Goal: Navigation & Orientation: Find specific page/section

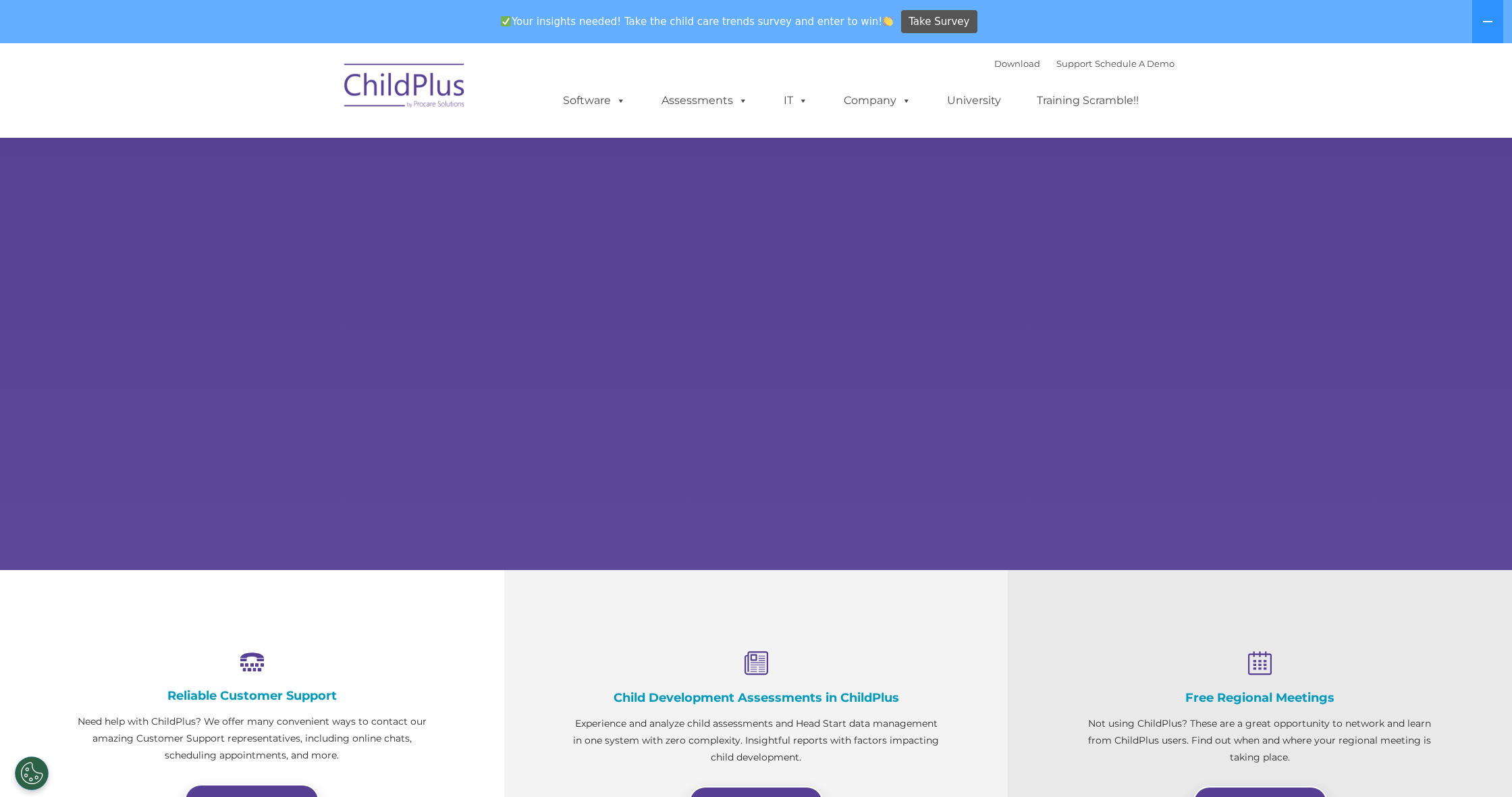
select select "MEDIUM"
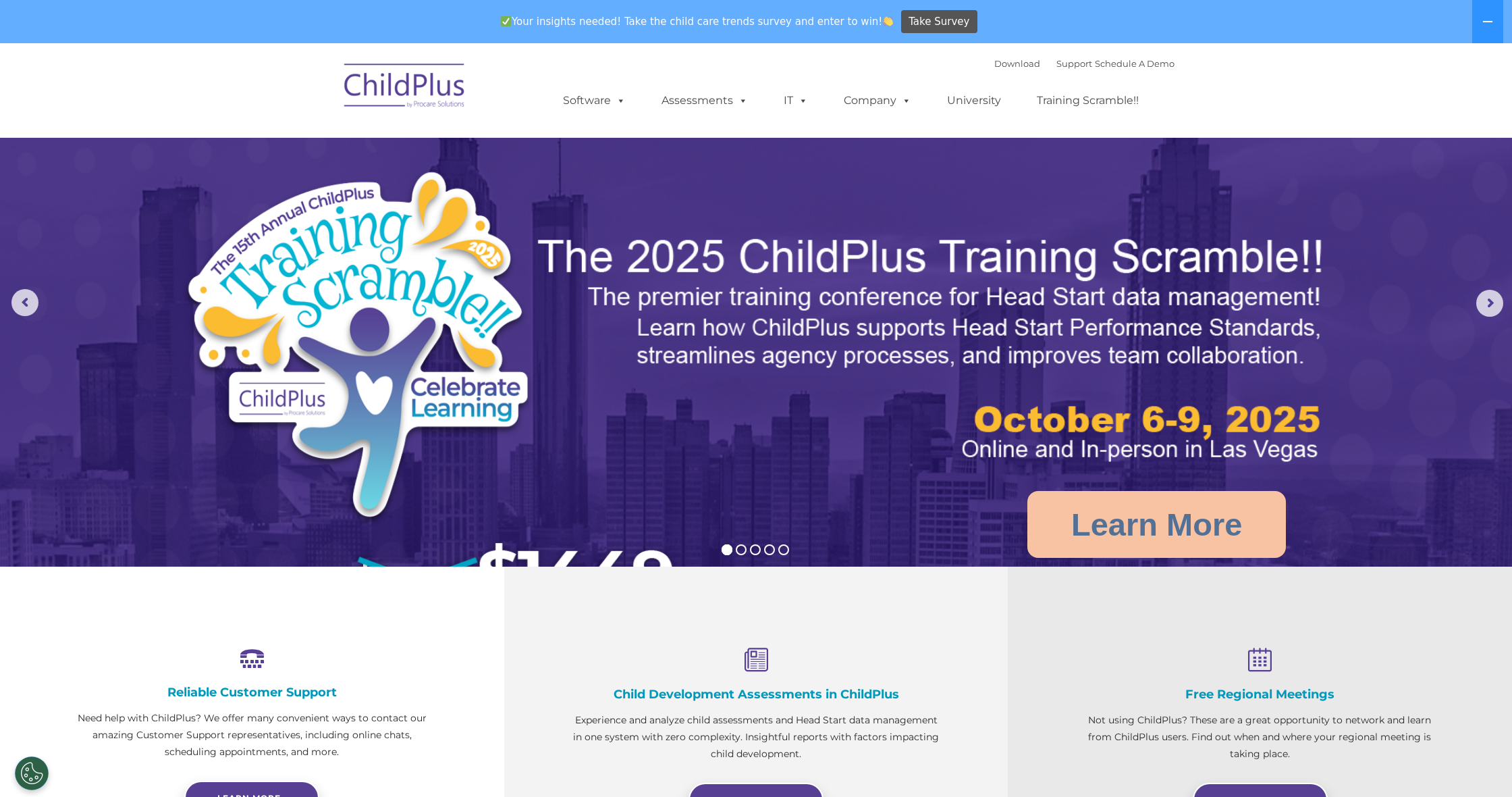
scroll to position [6, 0]
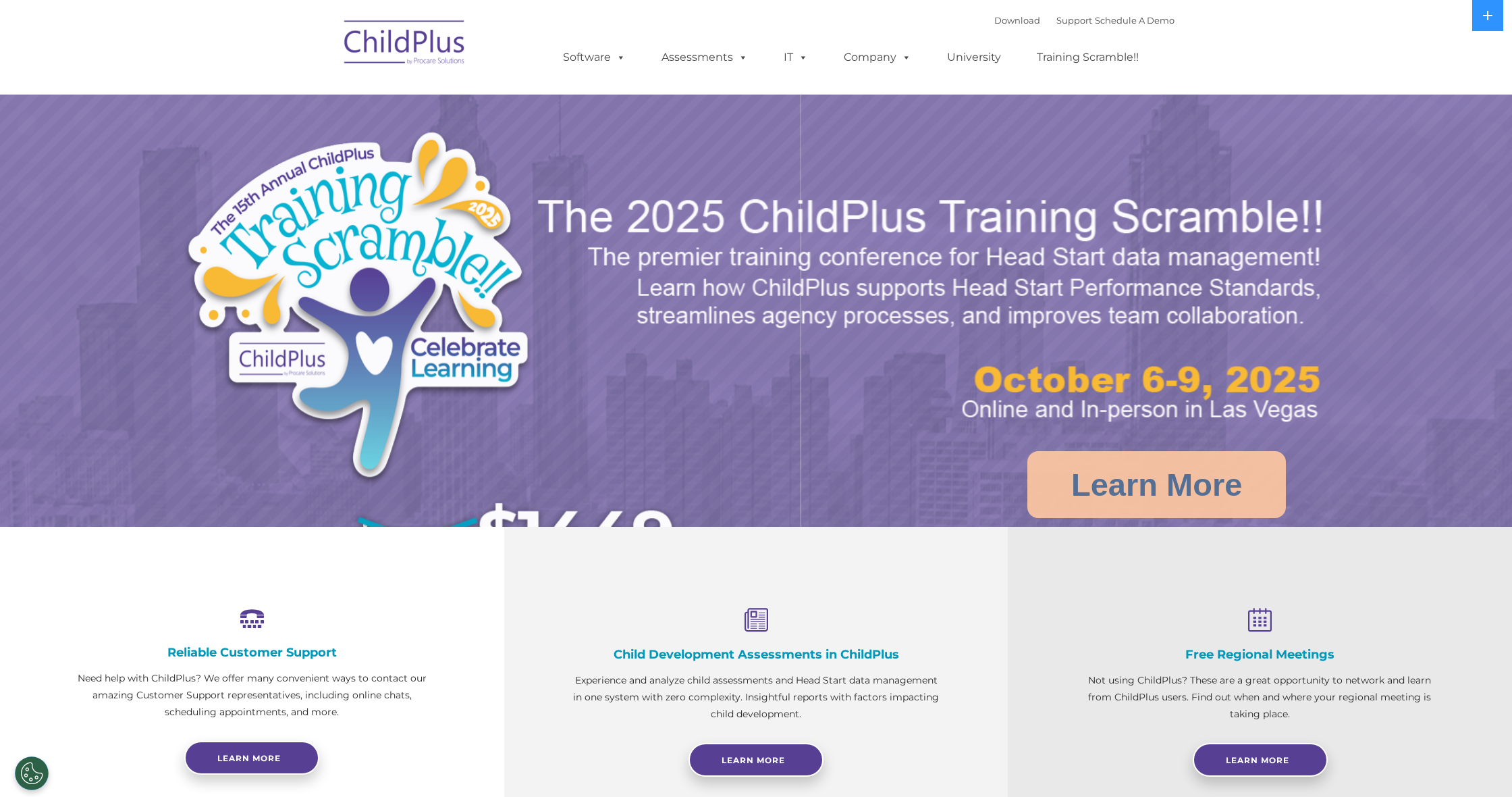
select select "MEDIUM"
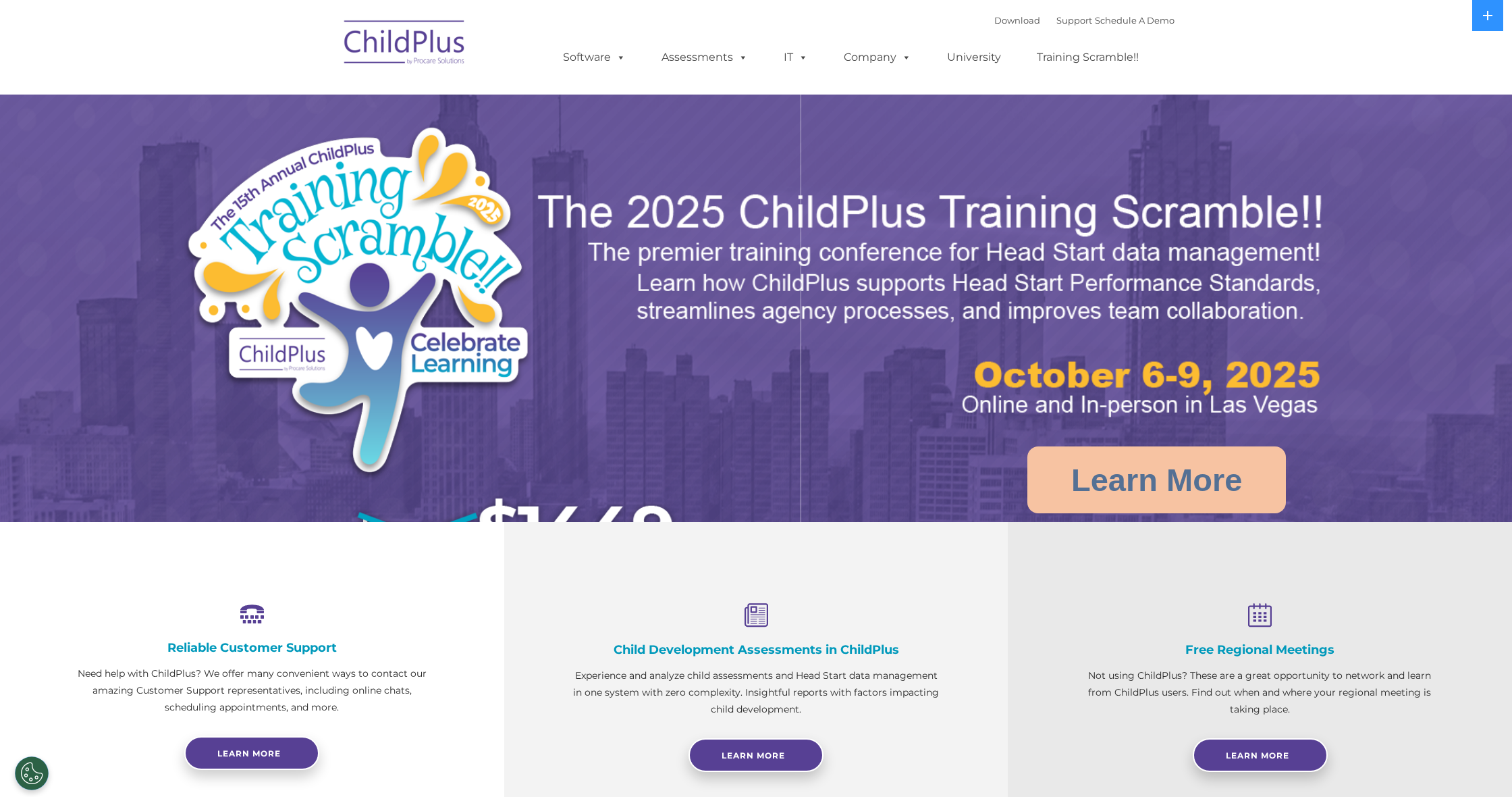
select select "MEDIUM"
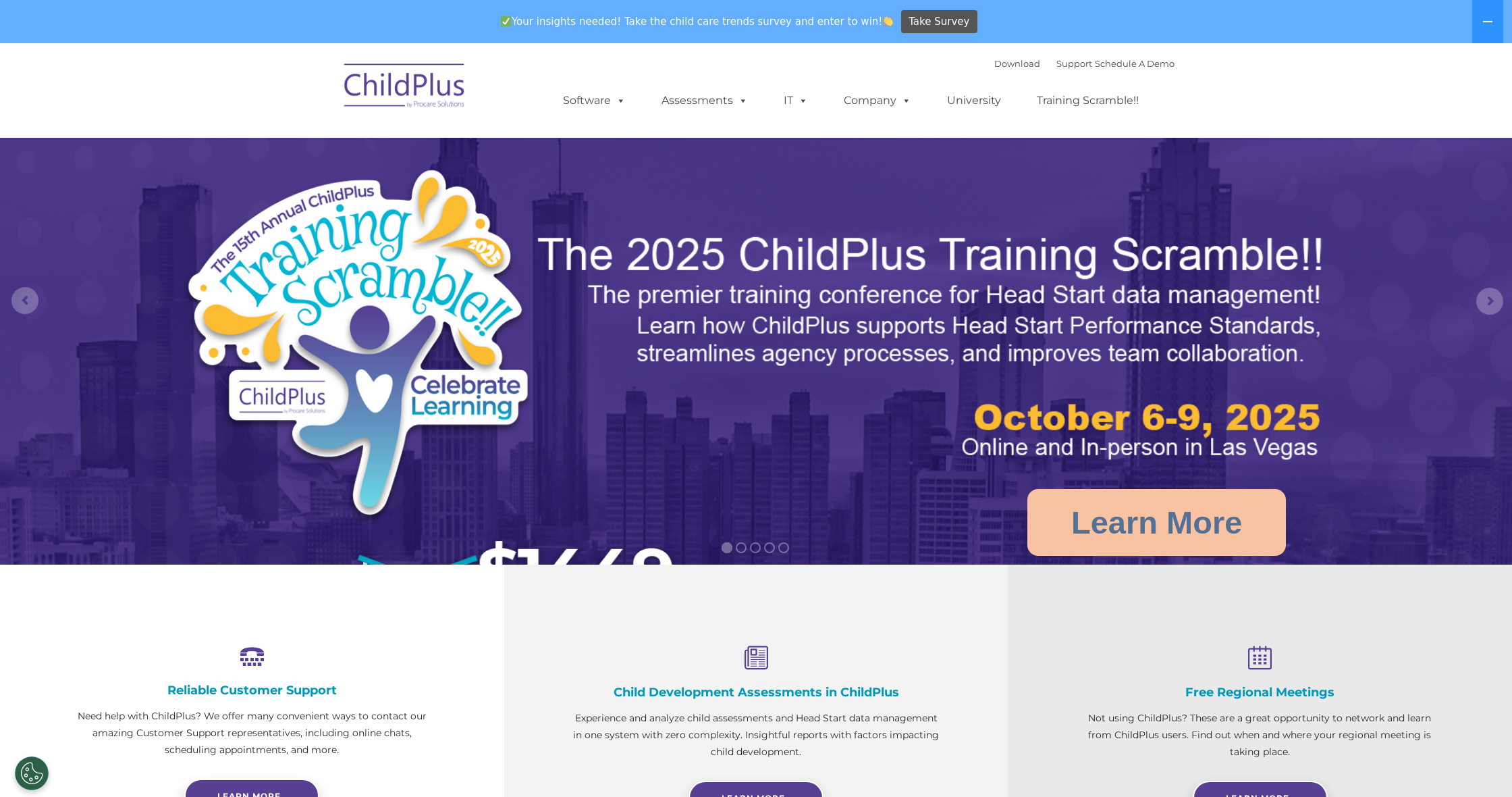
scroll to position [6, 0]
click at [1492, 23] on icon at bounding box center [1487, 21] width 11 height 11
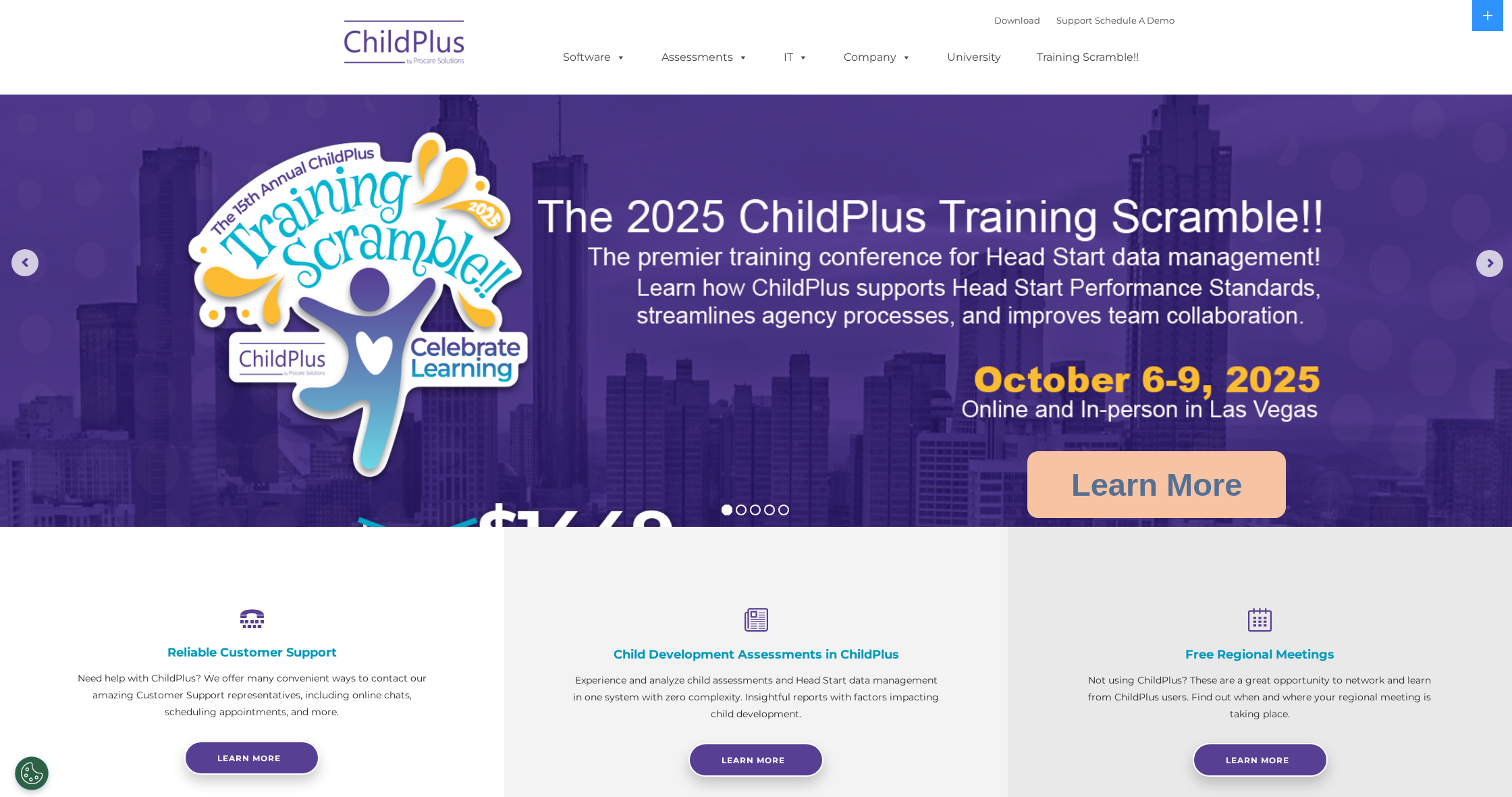
scroll to position [0, 0]
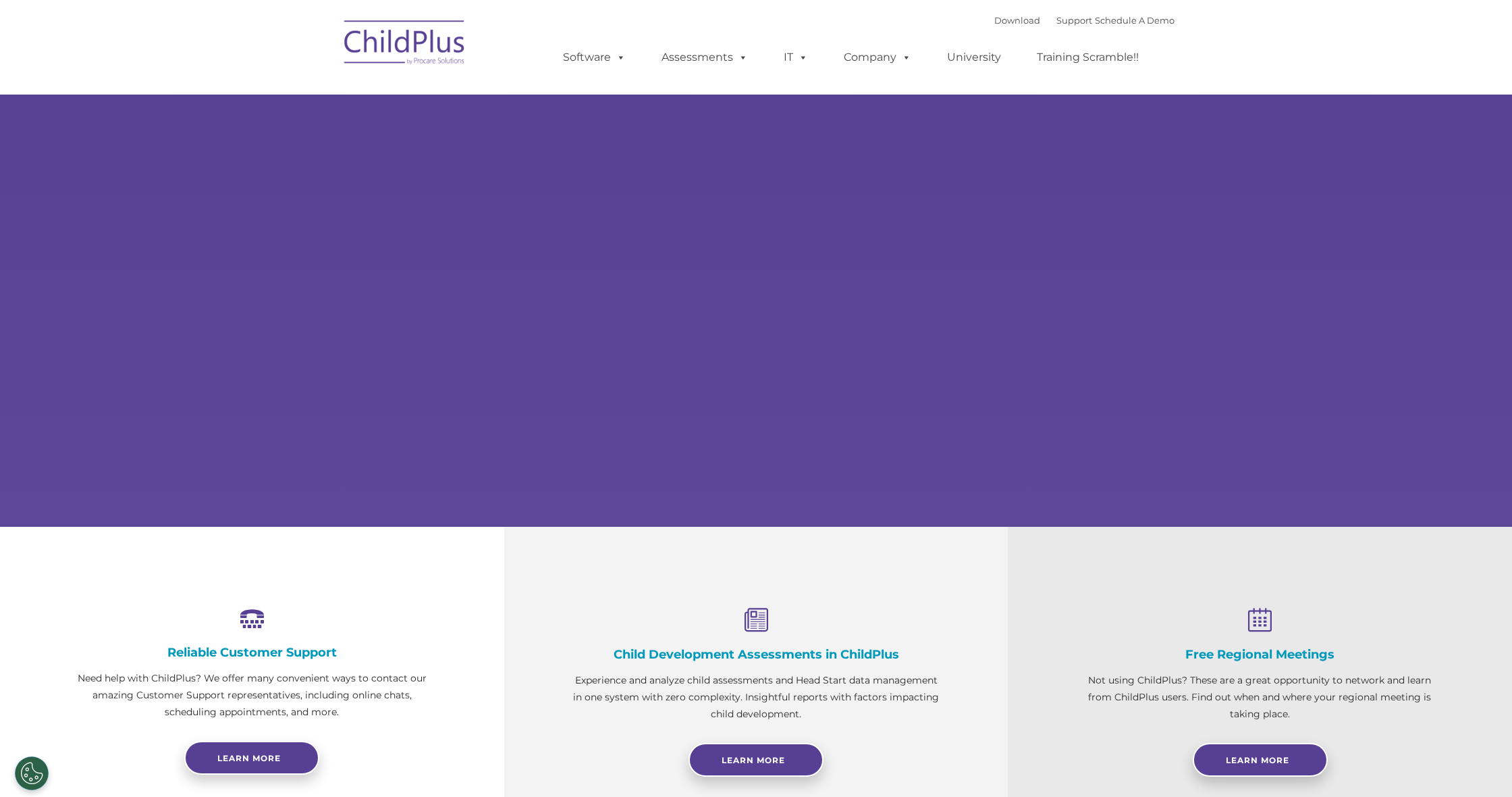
scroll to position [4, 0]
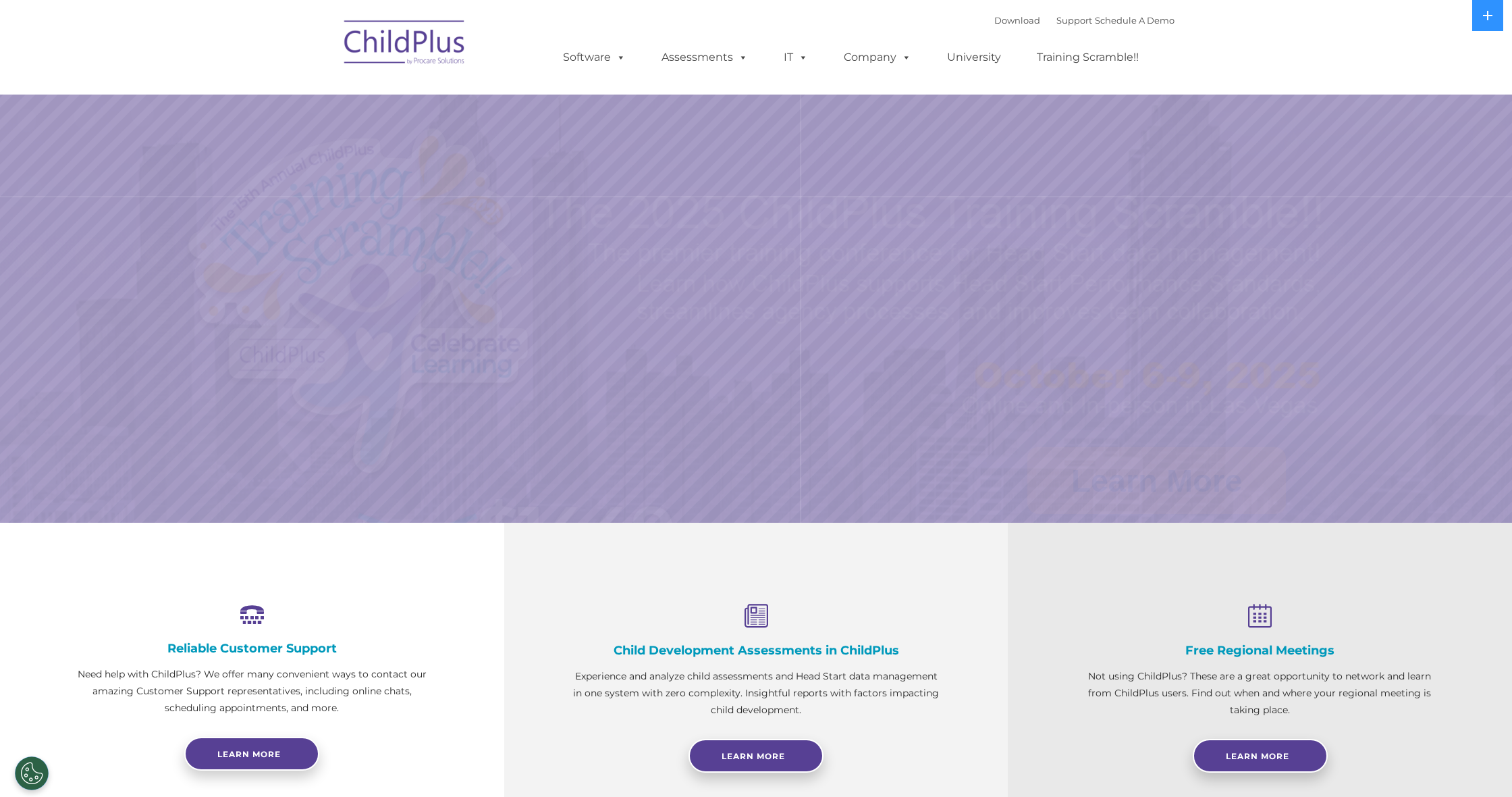
select select "MEDIUM"
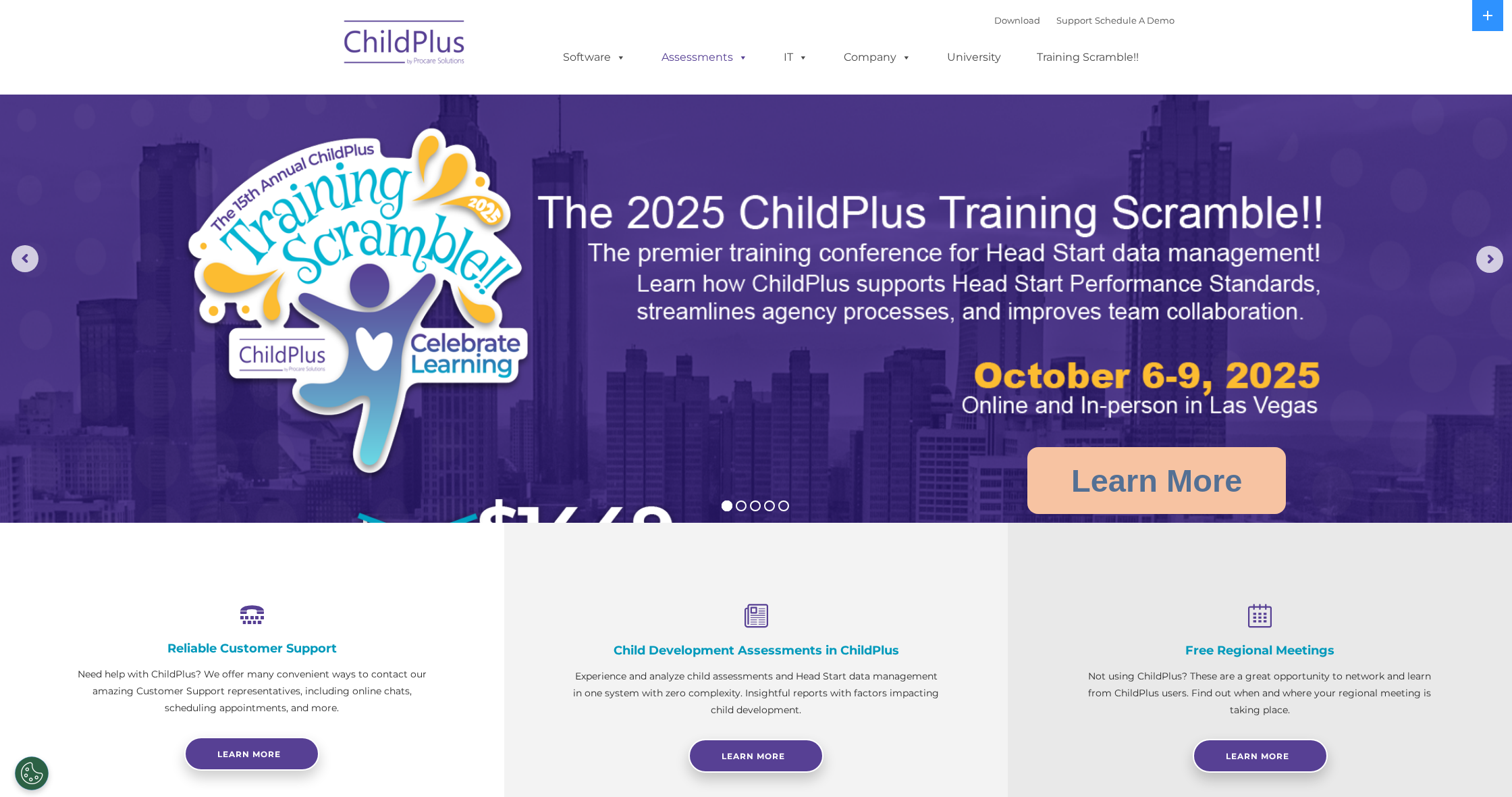
scroll to position [0, 0]
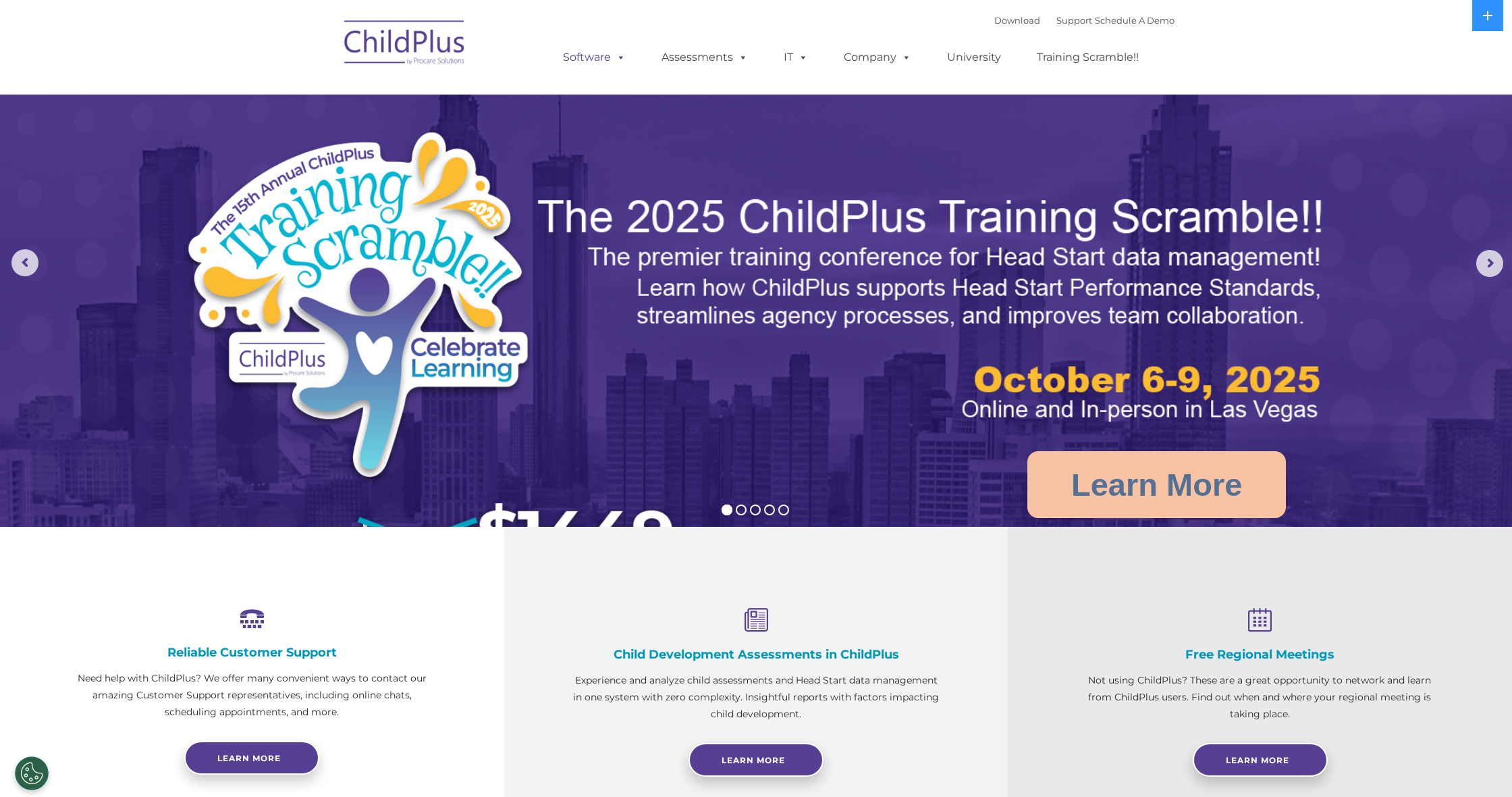
drag, startPoint x: 627, startPoint y: 68, endPoint x: 614, endPoint y: 58, distance: 16.4
click at [625, 66] on link "Software" at bounding box center [594, 57] width 90 height 27
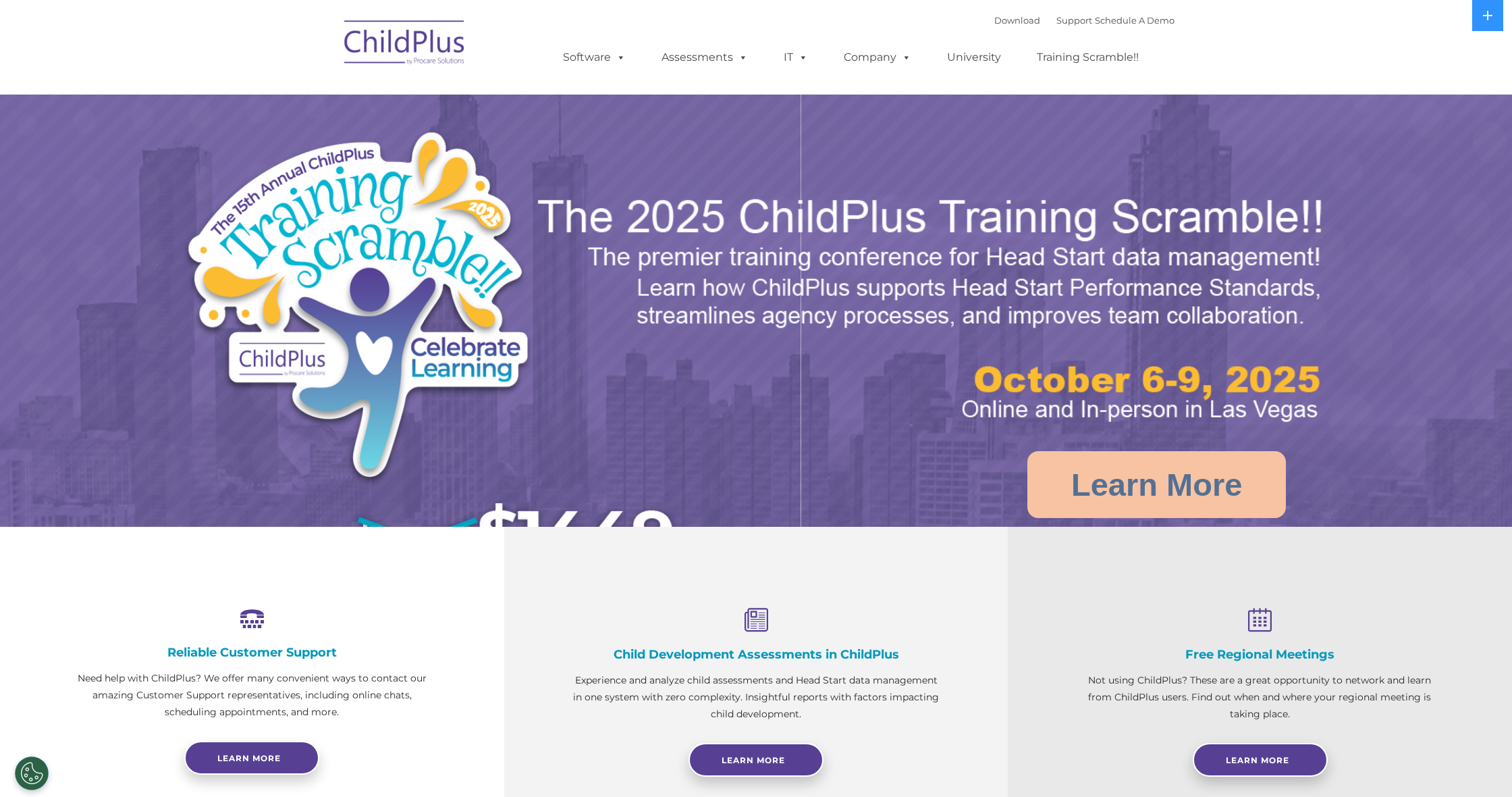
select select "MEDIUM"
